Goal: Check status: Check status

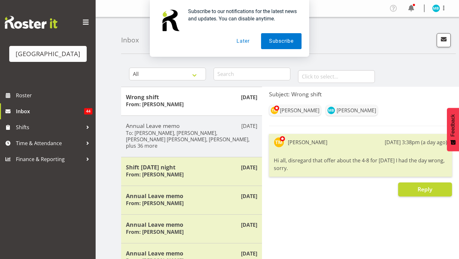
click at [248, 42] on button "Later" at bounding box center [243, 41] width 29 height 16
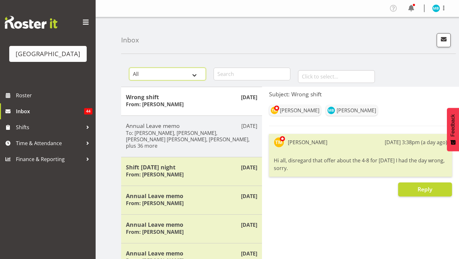
click at [184, 77] on select "All General Shift Offers Shift Swap Offers Leave Requests" at bounding box center [167, 74] width 77 height 13
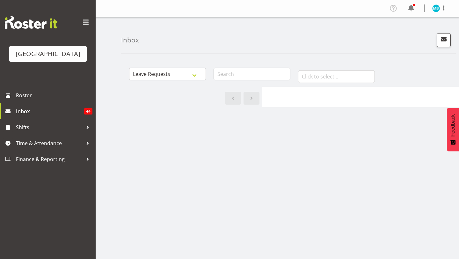
click at [276, 88] on div at bounding box center [360, 97] width 197 height 20
click at [276, 93] on div at bounding box center [360, 97] width 197 height 20
click at [304, 77] on input "text" at bounding box center [336, 76] width 77 height 13
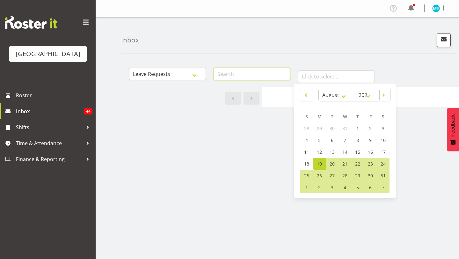
click at [254, 76] on input "text" at bounding box center [252, 74] width 77 height 13
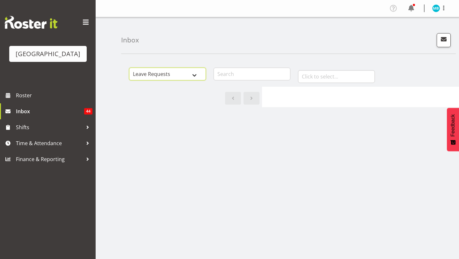
click at [198, 77] on select "All General Shift Offers Shift Swap Offers Leave Requests" at bounding box center [167, 74] width 77 height 13
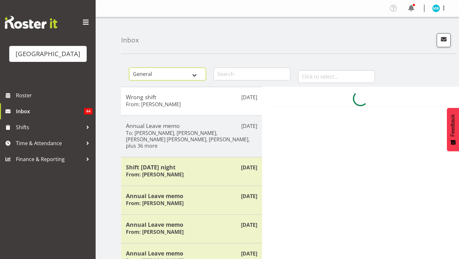
click at [183, 71] on select "All General Shift Offers Shift Swap Offers Leave Requests" at bounding box center [167, 74] width 77 height 13
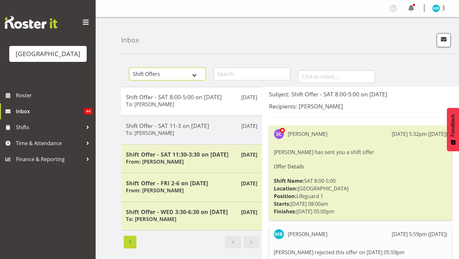
click at [197, 74] on select "All General Shift Offers Shift Swap Offers Leave Requests" at bounding box center [167, 74] width 77 height 13
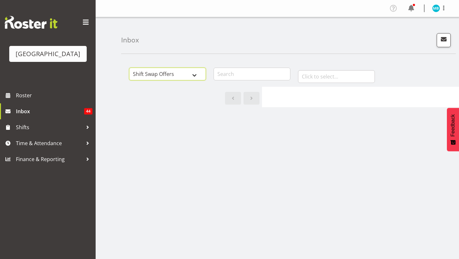
click at [183, 75] on select "All General Shift Offers Shift Swap Offers Leave Requests" at bounding box center [167, 74] width 77 height 13
select select "all"
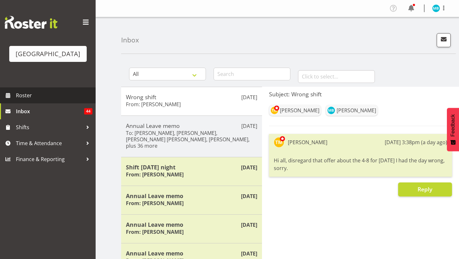
click at [34, 99] on span "Roster" at bounding box center [54, 96] width 77 height 10
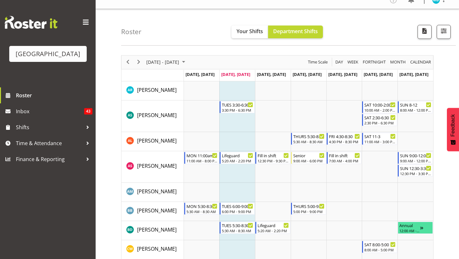
scroll to position [8, 0]
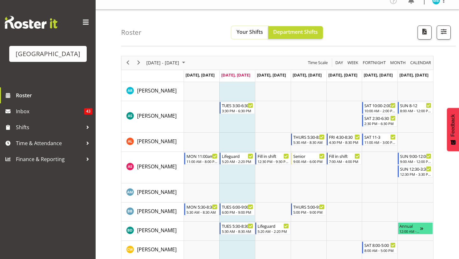
click at [260, 37] on button "Your Shifts" at bounding box center [250, 32] width 37 height 13
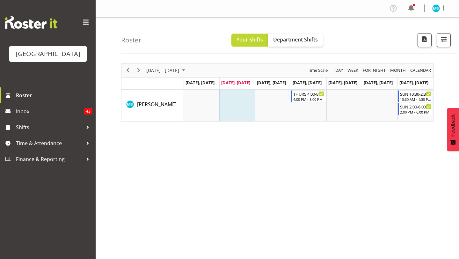
scroll to position [10, 0]
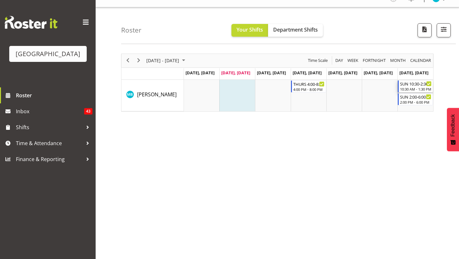
click at [402, 86] on div "SUN 10:30-2:30" at bounding box center [416, 83] width 32 height 6
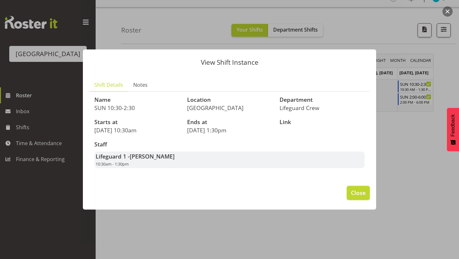
click at [365, 193] on span "Close" at bounding box center [358, 193] width 15 height 8
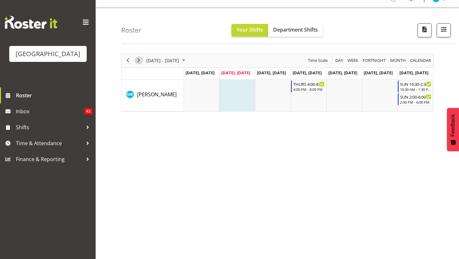
click at [140, 62] on span "Next" at bounding box center [139, 60] width 8 height 8
click at [143, 61] on button "Next" at bounding box center [139, 60] width 9 height 8
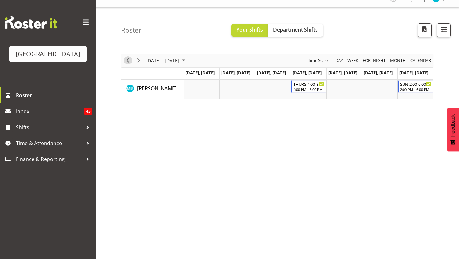
click at [124, 58] on span "Previous" at bounding box center [128, 60] width 8 height 8
click at [128, 60] on span "Previous" at bounding box center [128, 60] width 8 height 8
